Goal: Task Accomplishment & Management: Use online tool/utility

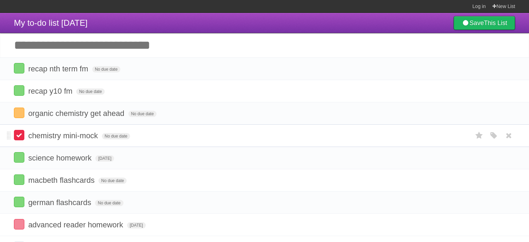
click at [19, 132] on label at bounding box center [19, 135] width 10 height 10
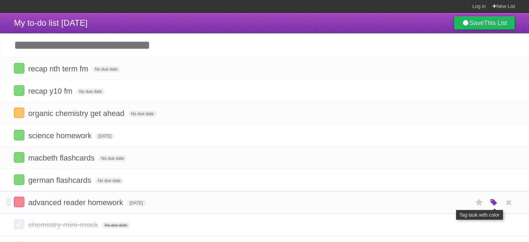
click at [492, 203] on icon "button" at bounding box center [494, 202] width 10 height 9
click at [464, 204] on label "Orange" at bounding box center [463, 202] width 8 height 8
click at [96, 49] on input "Add another task" at bounding box center [264, 45] width 529 height 24
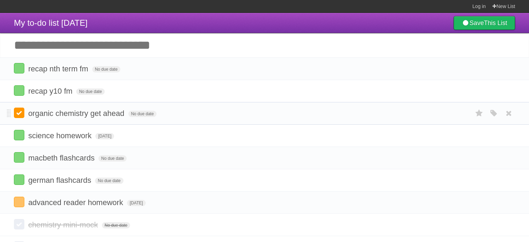
click at [17, 112] on label at bounding box center [19, 112] width 10 height 10
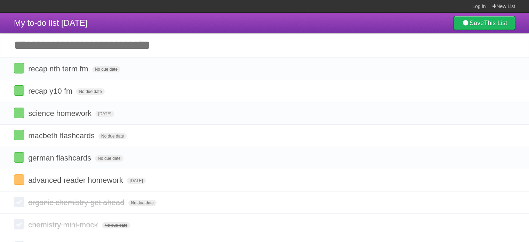
click at [35, 41] on input "Add another task" at bounding box center [264, 45] width 529 height 24
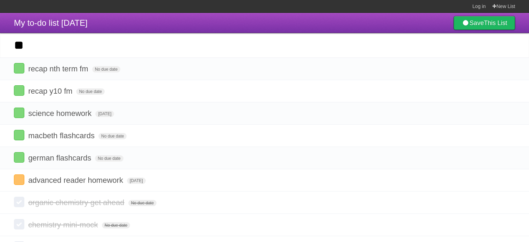
type input "*"
click input "*********" at bounding box center [0, 0] width 0 height 0
type input "**********"
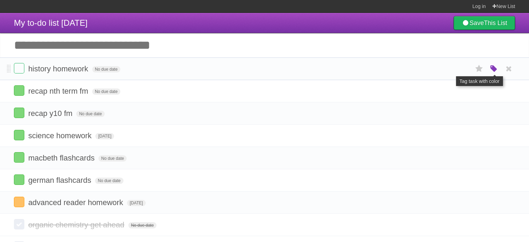
click at [495, 66] on icon "button" at bounding box center [494, 68] width 10 height 9
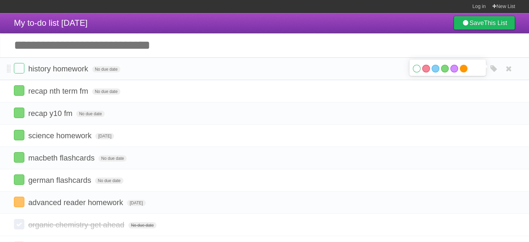
click at [462, 65] on label "Orange" at bounding box center [463, 69] width 8 height 8
click at [464, 66] on label "Orange" at bounding box center [463, 69] width 8 height 8
click at [108, 38] on input "Add another task" at bounding box center [264, 45] width 529 height 24
click at [116, 48] on input "Add another task" at bounding box center [264, 45] width 529 height 24
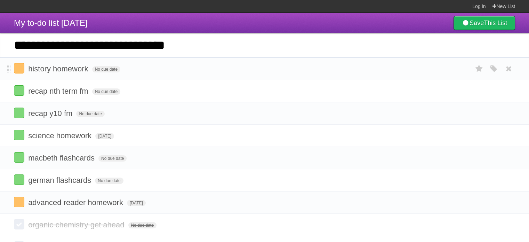
type input "**********"
click input "*********" at bounding box center [0, 0] width 0 height 0
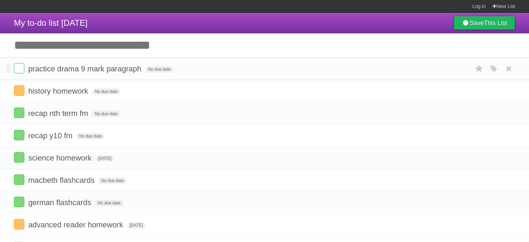
click at [109, 68] on span "practice drama 9 mark paragraph" at bounding box center [85, 68] width 115 height 9
click at [106, 69] on input "**********" at bounding box center [87, 69] width 119 height 9
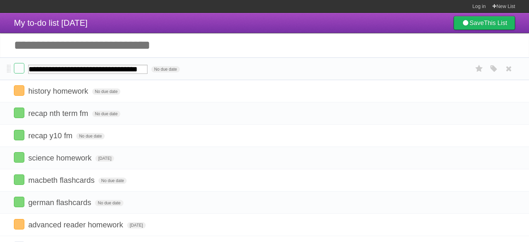
drag, startPoint x: 163, startPoint y: 68, endPoint x: 120, endPoint y: 75, distance: 42.9
click at [120, 74] on form "**********" at bounding box center [264, 68] width 501 height 11
type input "**********"
click at [494, 74] on div "White Red Blue Green Purple Orange" at bounding box center [493, 68] width 13 height 11
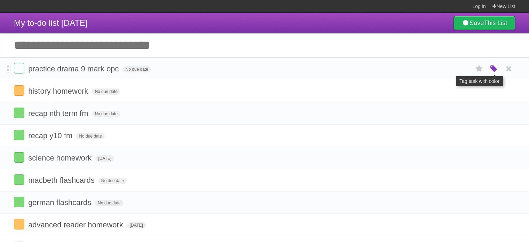
click at [494, 70] on icon "button" at bounding box center [494, 68] width 10 height 9
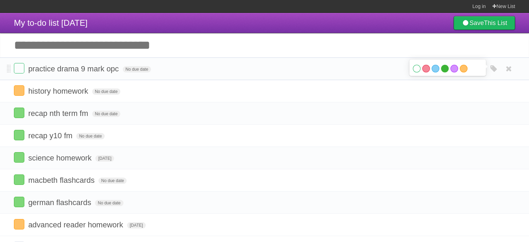
click at [445, 67] on label "Green" at bounding box center [445, 69] width 8 height 8
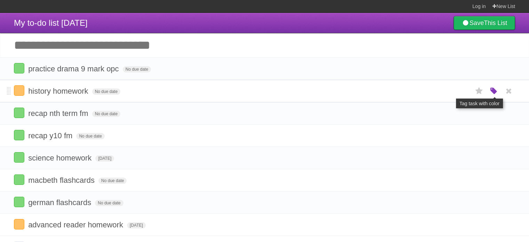
click at [496, 95] on icon "button" at bounding box center [494, 91] width 10 height 9
click at [93, 45] on input "Add another task" at bounding box center [264, 45] width 529 height 24
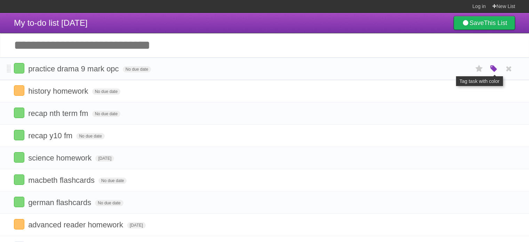
click at [489, 69] on icon "button" at bounding box center [494, 68] width 10 height 9
click at [291, 44] on input "Add another task" at bounding box center [264, 45] width 529 height 24
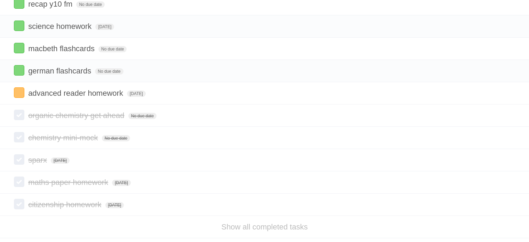
scroll to position [133, 0]
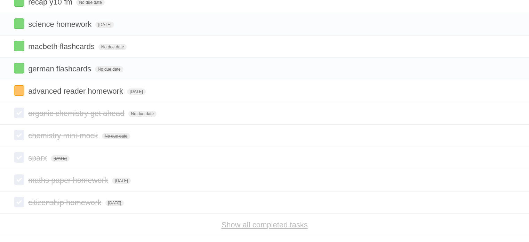
click at [222, 220] on link "Show all completed tasks" at bounding box center [264, 224] width 86 height 9
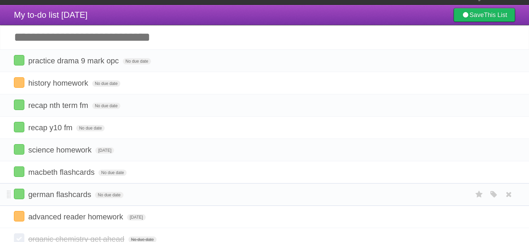
scroll to position [0, 0]
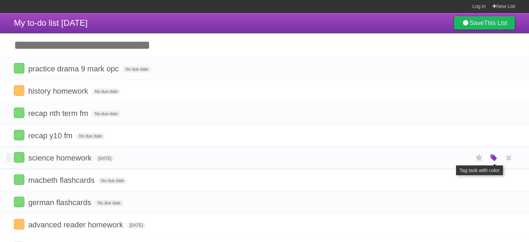
click at [496, 156] on icon "button" at bounding box center [494, 157] width 10 height 9
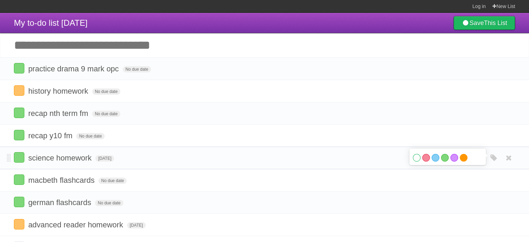
click at [462, 156] on label "Orange" at bounding box center [463, 158] width 8 height 8
click at [272, 44] on input "Add another task" at bounding box center [264, 45] width 529 height 24
click at [271, 33] on input "Add another task" at bounding box center [264, 45] width 529 height 24
click at [190, 16] on header "My to-do list [DATE] Save This List" at bounding box center [264, 23] width 529 height 20
